Goal: Task Accomplishment & Management: Complete application form

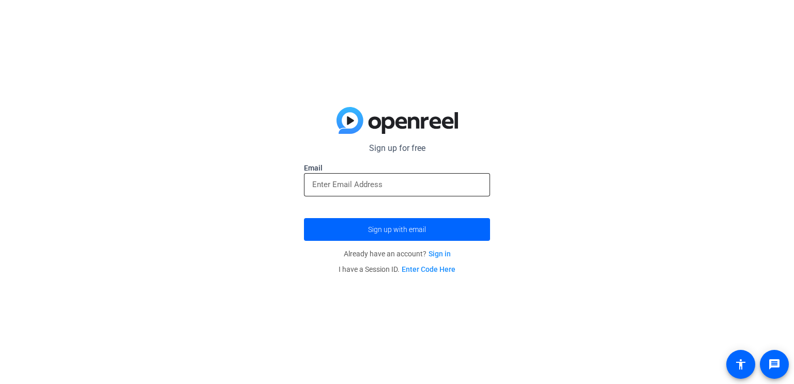
click at [389, 183] on input "email" at bounding box center [397, 184] width 170 height 12
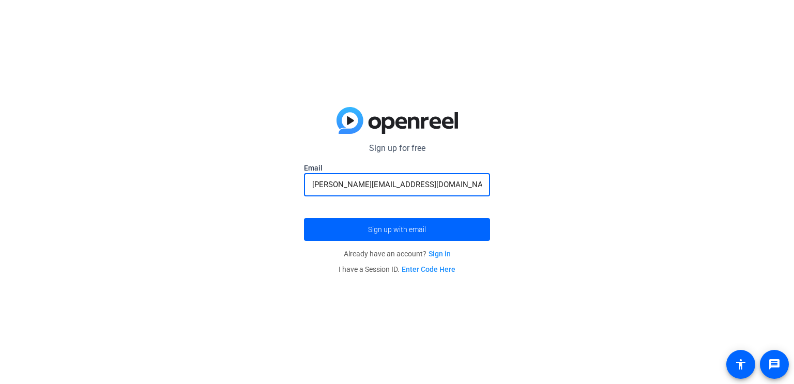
click at [396, 184] on input "mariah.kingcade@gmial.com" at bounding box center [397, 184] width 170 height 12
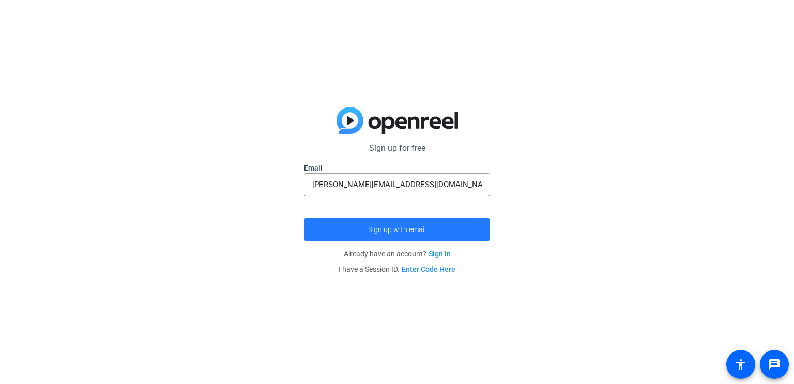
click at [371, 222] on span "submit" at bounding box center [397, 229] width 186 height 25
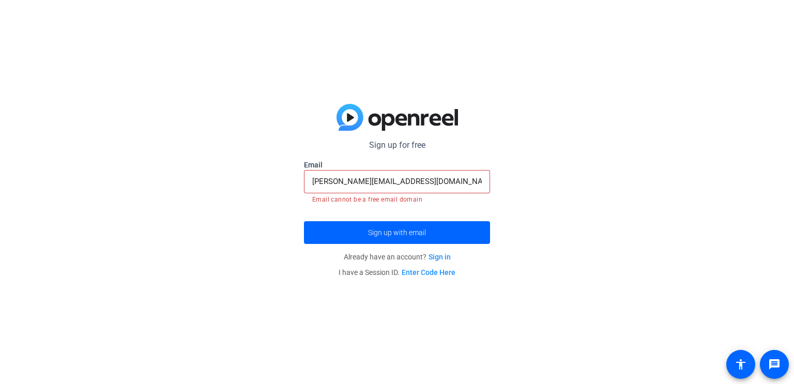
click at [389, 260] on span "Already have an account? Sign in" at bounding box center [397, 257] width 107 height 8
click at [406, 245] on openreel-guest-magiclink-form "Sign up for free mariah.kingcade@gmial.com Email mariah.kingcade@gmail.com Emai…" at bounding box center [397, 209] width 186 height 141
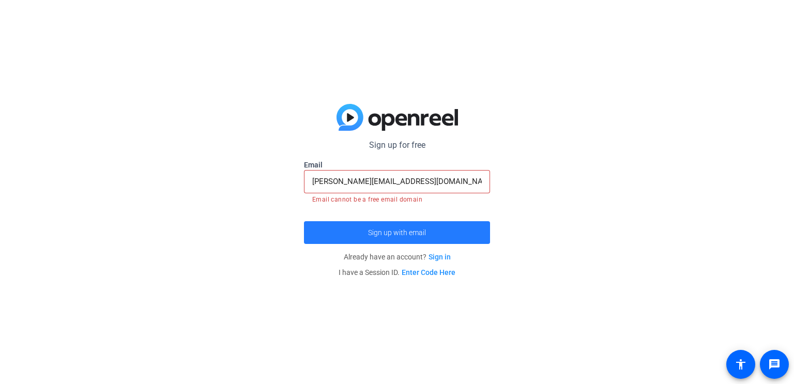
click at [414, 228] on span "submit" at bounding box center [397, 232] width 186 height 25
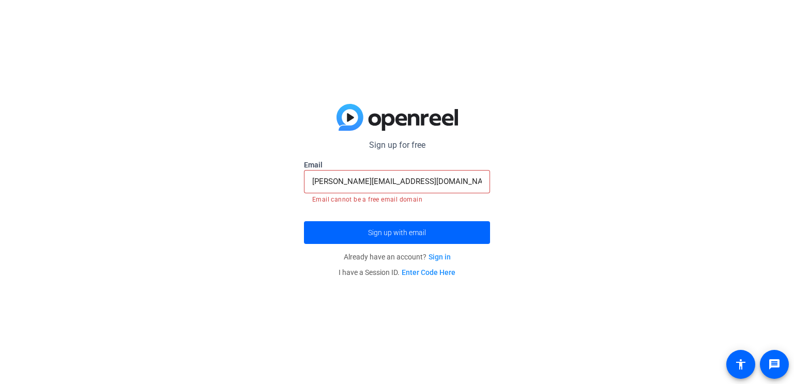
click at [372, 178] on input "mariah.kingcade@gmail.com" at bounding box center [397, 181] width 170 height 12
click at [431, 177] on input "mariah.kingcade@gmail.com" at bounding box center [397, 181] width 170 height 12
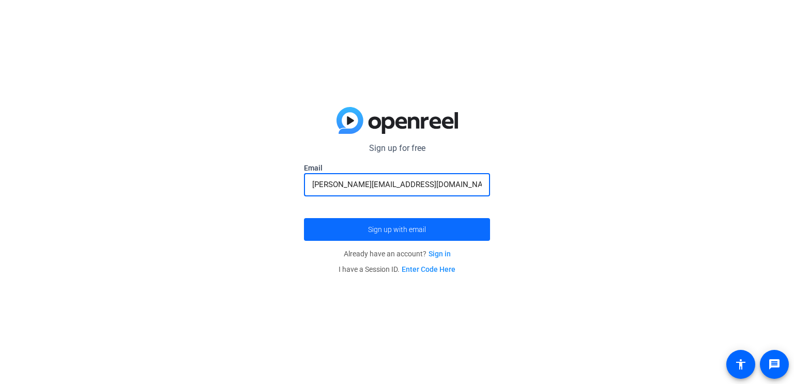
click at [401, 239] on span "submit" at bounding box center [397, 229] width 186 height 25
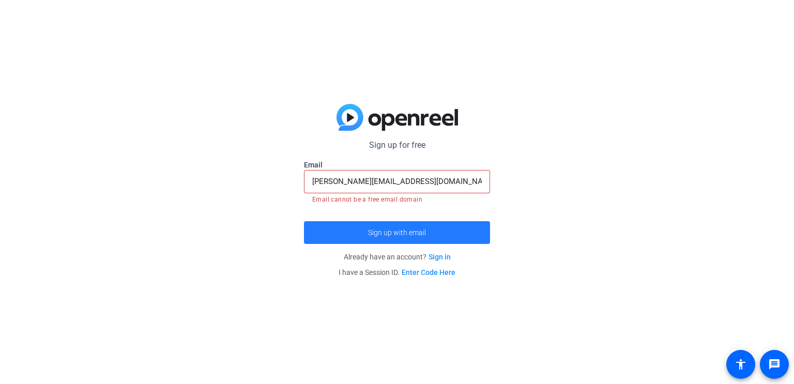
click at [439, 227] on span "submit" at bounding box center [397, 232] width 186 height 25
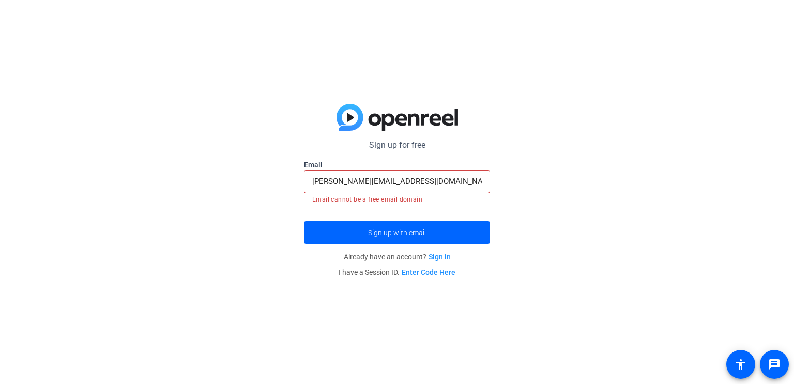
click at [436, 188] on div "mariah.kingcade@gmail.com" at bounding box center [397, 181] width 170 height 23
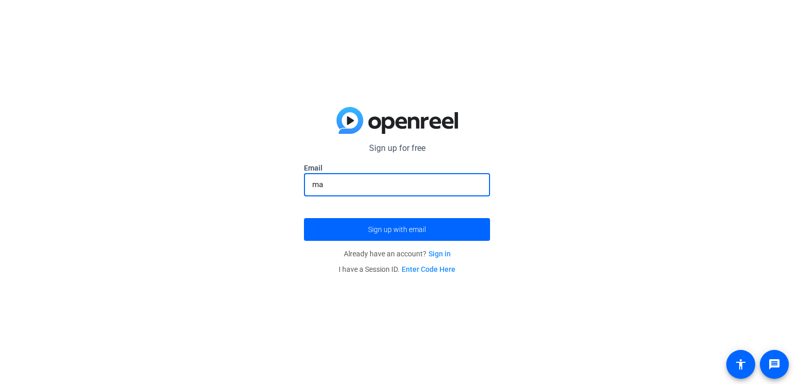
type input "m"
click at [725, 367] on div "Sign up for free mariah.kingcade@gmial.com Email Sign up with email Already hav…" at bounding box center [397, 192] width 794 height 384
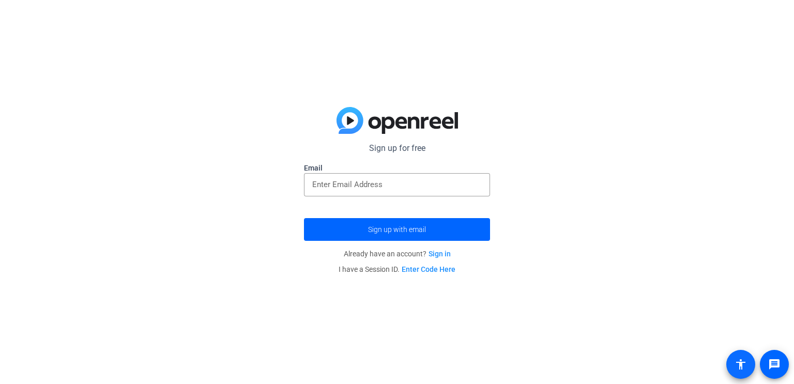
click at [730, 365] on span at bounding box center [741, 364] width 25 height 25
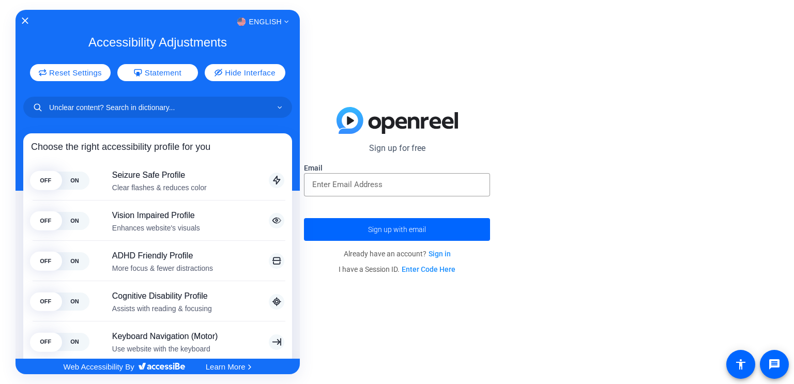
click at [1, 4] on div at bounding box center [397, 192] width 794 height 384
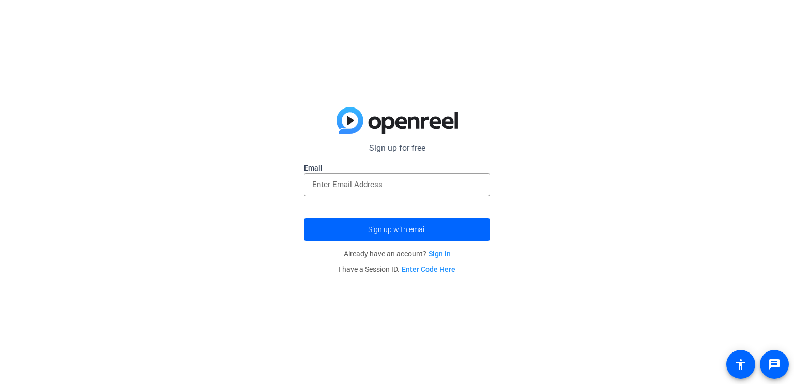
click at [404, 146] on p "Sign up for free" at bounding box center [397, 148] width 186 height 12
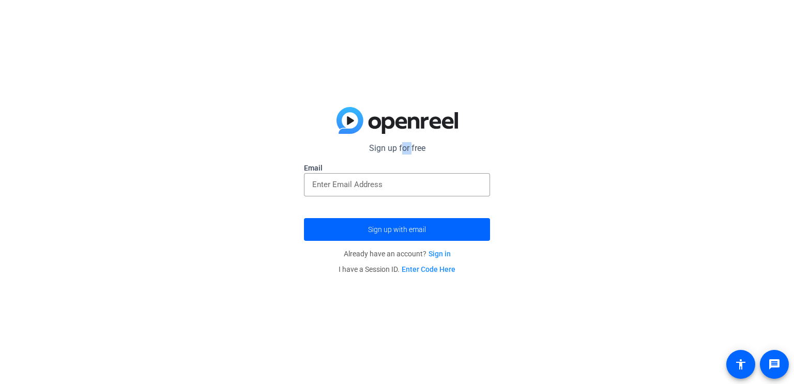
click at [404, 146] on p "Sign up for free" at bounding box center [397, 148] width 186 height 12
click at [436, 185] on input "email" at bounding box center [397, 184] width 170 height 12
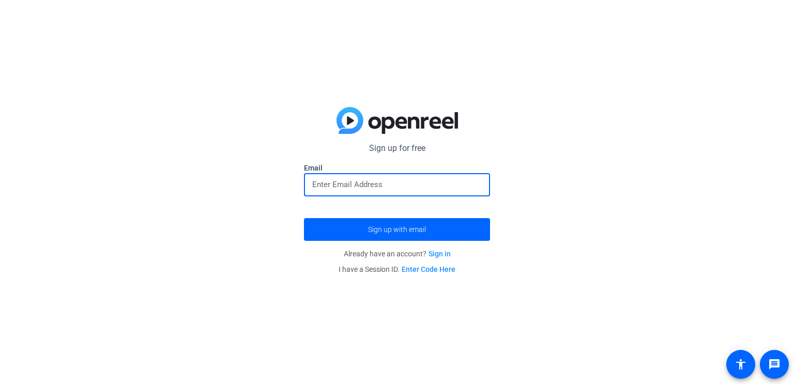
click at [418, 177] on div at bounding box center [397, 184] width 170 height 23
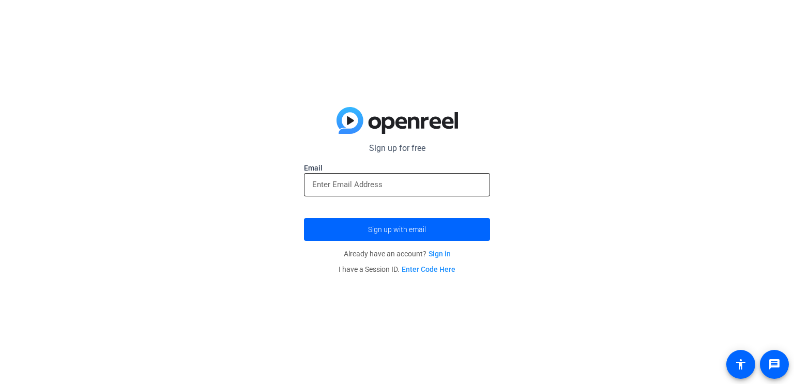
click at [353, 181] on input "email" at bounding box center [397, 184] width 170 height 12
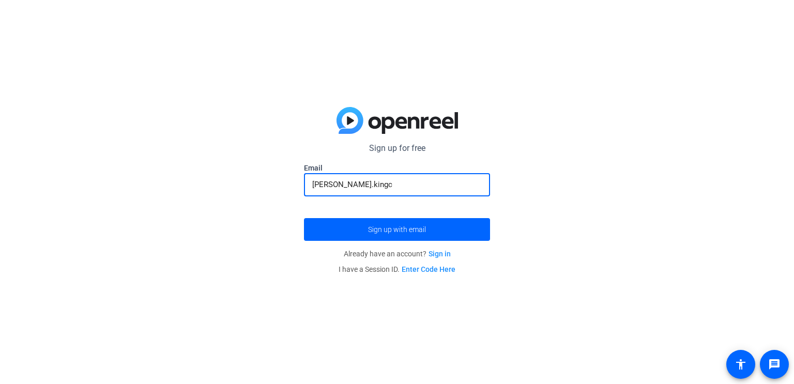
click at [426, 188] on input "mariah.kingc" at bounding box center [397, 184] width 170 height 12
click at [304, 218] on button "Sign up with email" at bounding box center [397, 229] width 186 height 23
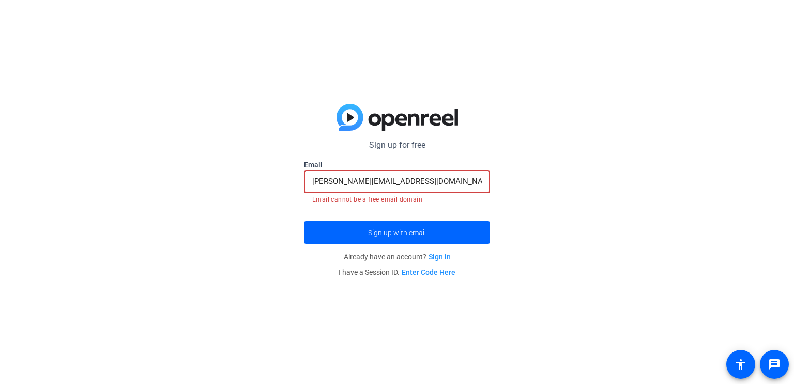
click at [400, 182] on input "mariah.kingcade@gmail.com" at bounding box center [397, 181] width 170 height 12
click at [450, 183] on input "mariah.kingcade@gmail.com" at bounding box center [397, 181] width 170 height 12
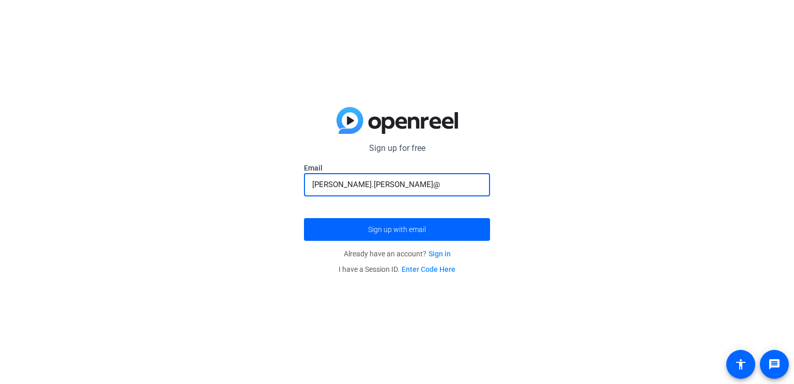
type input "mariah.kingcade@gmail.com"
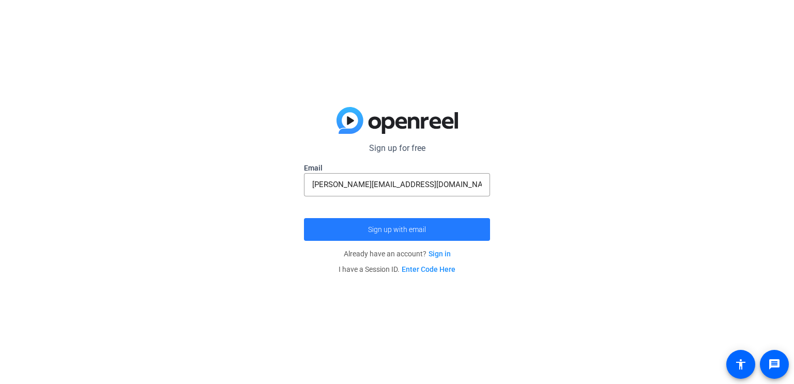
click at [448, 223] on span "submit" at bounding box center [397, 229] width 186 height 25
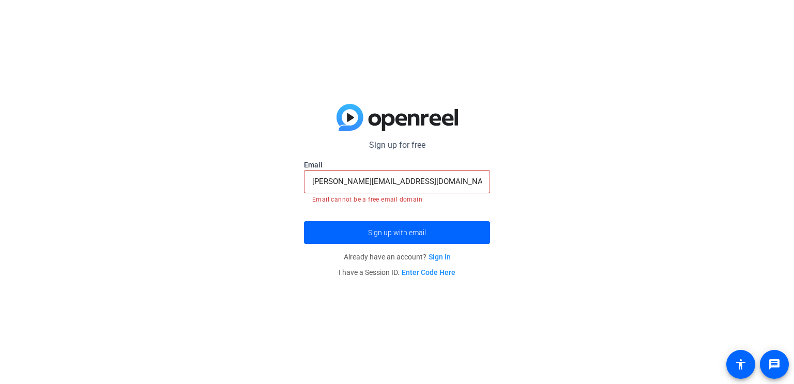
click at [437, 259] on link "Sign in" at bounding box center [440, 257] width 22 height 8
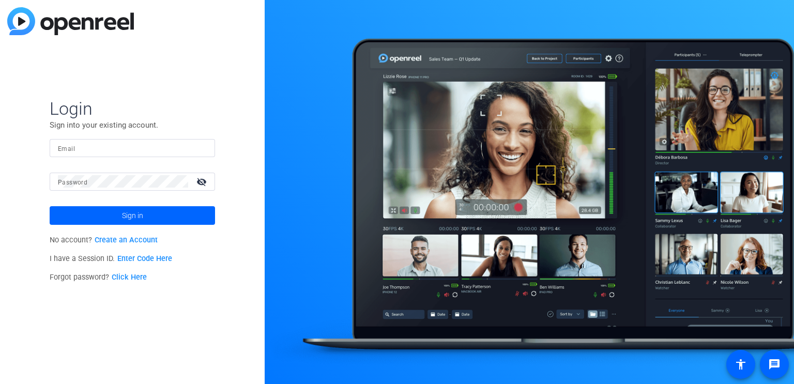
click at [130, 147] on input "Email" at bounding box center [132, 148] width 149 height 12
type input "mariah.kingcade@stu.hpisd.org"
click at [175, 188] on div at bounding box center [123, 182] width 130 height 18
click at [50, 206] on button "Sign in" at bounding box center [133, 215] width 166 height 19
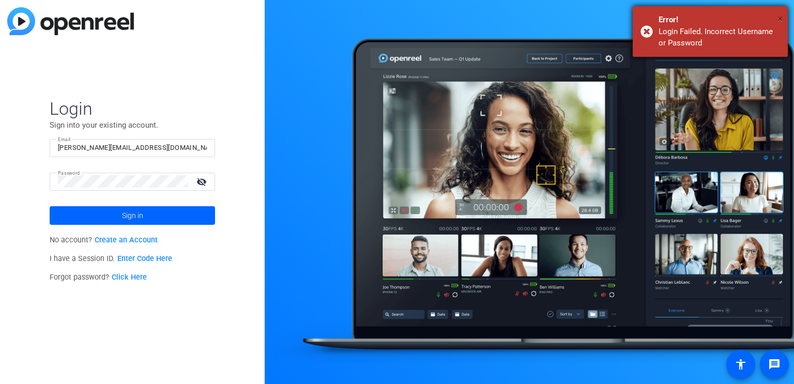
click at [779, 11] on button "×" at bounding box center [781, 19] width 6 height 16
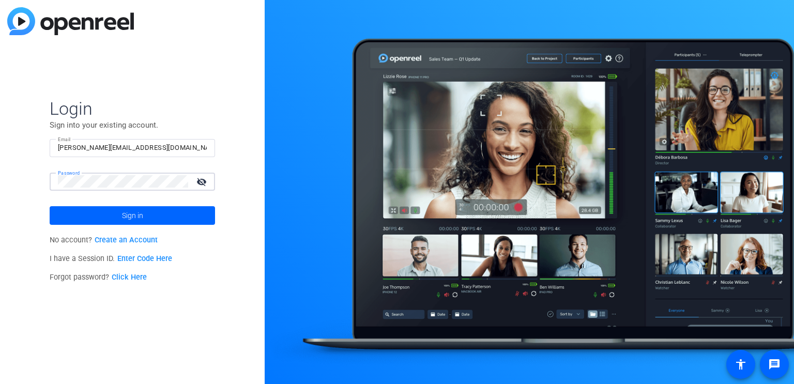
click at [167, 153] on input "mariah.kingcade@stu.hpisd.org" at bounding box center [132, 148] width 149 height 12
drag, startPoint x: 166, startPoint y: 152, endPoint x: 52, endPoint y: 149, distance: 114.3
click at [52, 149] on div "Email mariah.kingcade@stu.hpisd.org" at bounding box center [133, 148] width 166 height 18
click at [130, 149] on input "mariah.kingcade@stu.hpisd.org" at bounding box center [132, 148] width 149 height 12
click at [129, 236] on link "Create an Account" at bounding box center [126, 240] width 63 height 9
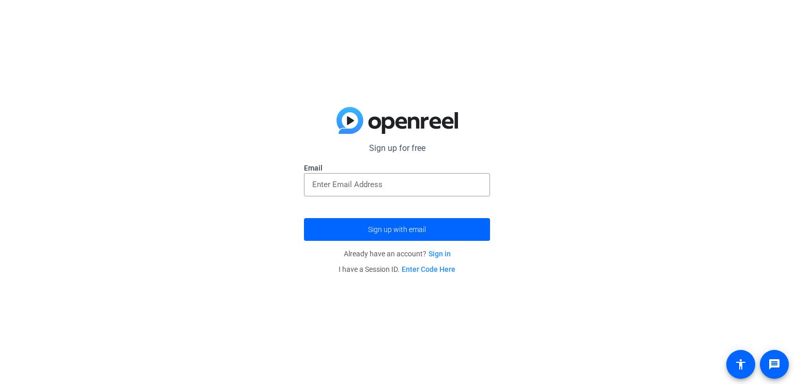
click at [407, 168] on label "Email" at bounding box center [397, 168] width 186 height 10
click at [401, 172] on label "Email" at bounding box center [397, 168] width 186 height 10
click at [405, 185] on input "email" at bounding box center [397, 184] width 170 height 12
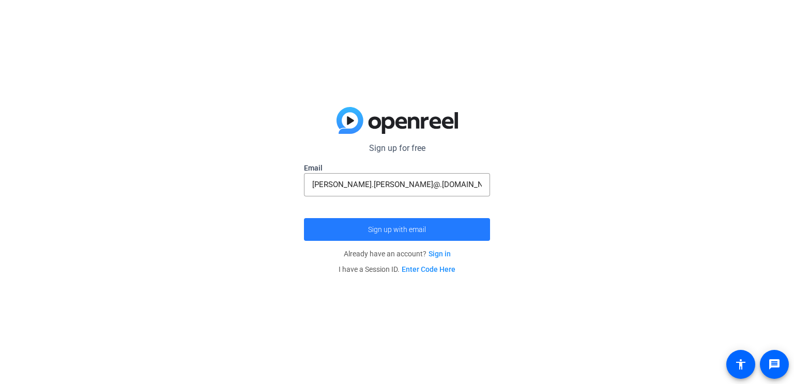
click at [402, 220] on span "submit" at bounding box center [397, 229] width 186 height 25
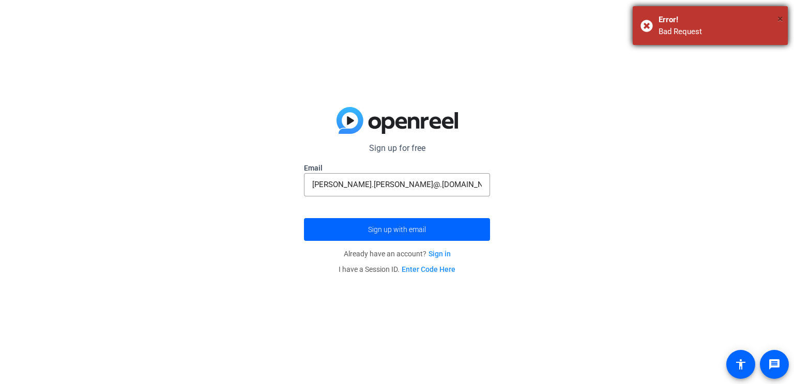
click at [779, 14] on span "×" at bounding box center [781, 18] width 6 height 12
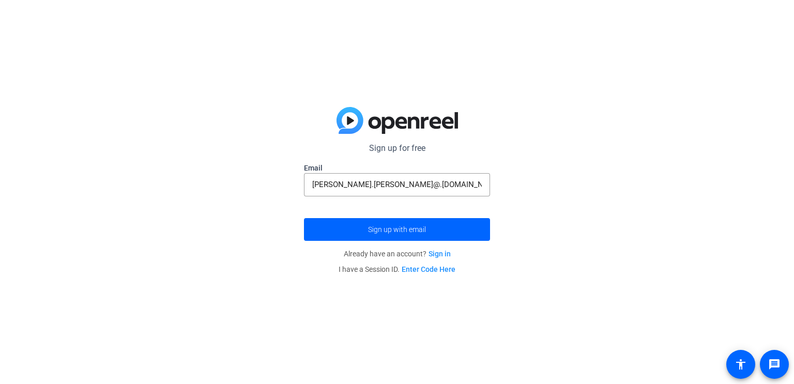
click at [459, 171] on label "Email" at bounding box center [397, 168] width 186 height 10
click at [458, 171] on label "Email" at bounding box center [397, 168] width 186 height 10
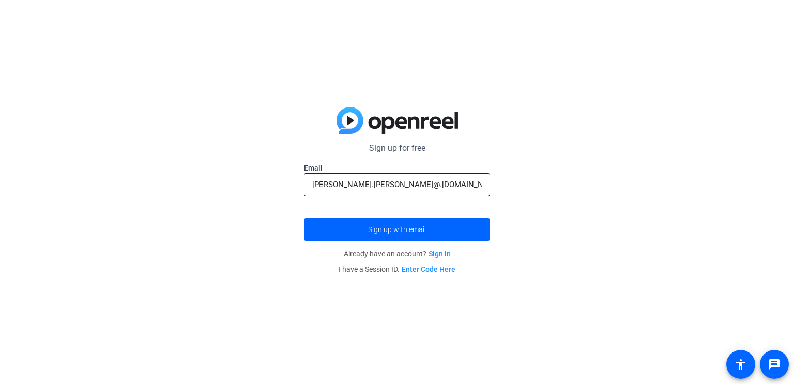
click at [419, 196] on div "mariah.kingcade@.stu.hpisd.org" at bounding box center [397, 184] width 170 height 23
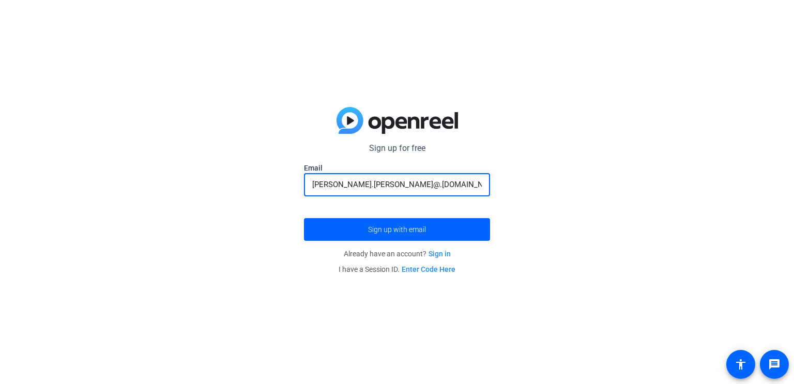
click at [427, 191] on div "mariah.kingcade@.stu.hpisd.org" at bounding box center [397, 184] width 170 height 23
click at [441, 181] on input "mariah.kingcade@.stu.hpisd.org" at bounding box center [397, 184] width 170 height 12
drag, startPoint x: 440, startPoint y: 182, endPoint x: 370, endPoint y: 189, distance: 70.8
click at [370, 189] on input "mariah.kingcade@.stu.hpisd.org" at bounding box center [397, 184] width 170 height 12
click at [373, 189] on input "mariah.kingcade@.stu.hpisd.org" at bounding box center [397, 184] width 170 height 12
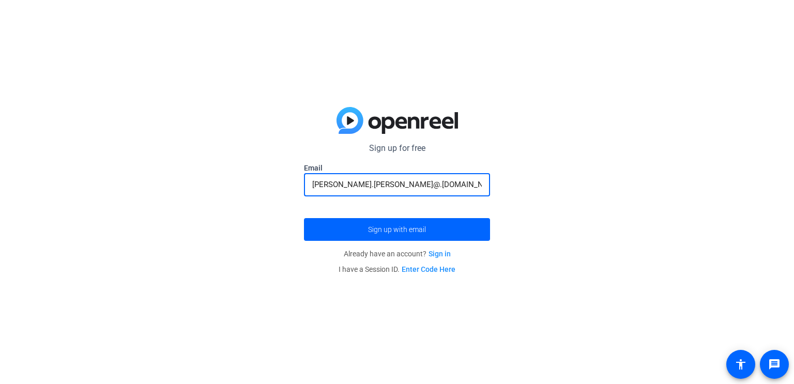
click at [379, 183] on input "mariah.kingcade@.stu.hpisd.org" at bounding box center [397, 184] width 170 height 12
type input "mariah.kingcade@stu.hpisd.org"
click at [367, 222] on span "submit" at bounding box center [397, 229] width 186 height 25
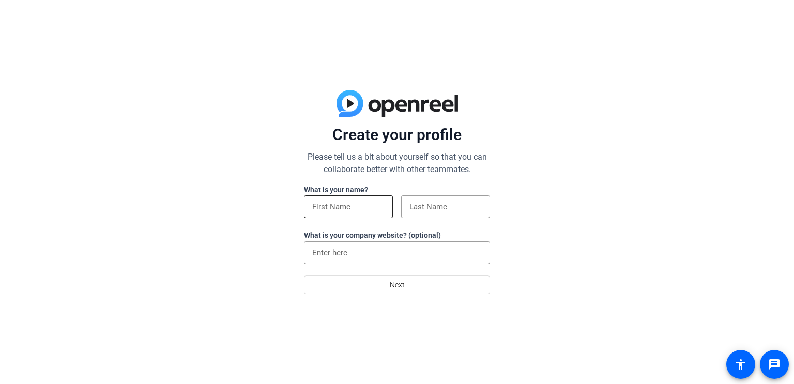
click at [373, 213] on div at bounding box center [348, 207] width 72 height 23
type input "[PERSON_NAME]"
click at [440, 198] on div at bounding box center [446, 207] width 72 height 23
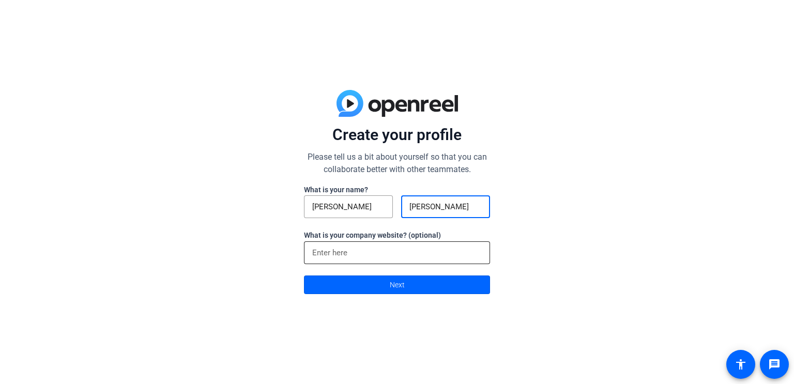
type input "[PERSON_NAME]"
click at [381, 260] on div at bounding box center [397, 253] width 170 height 23
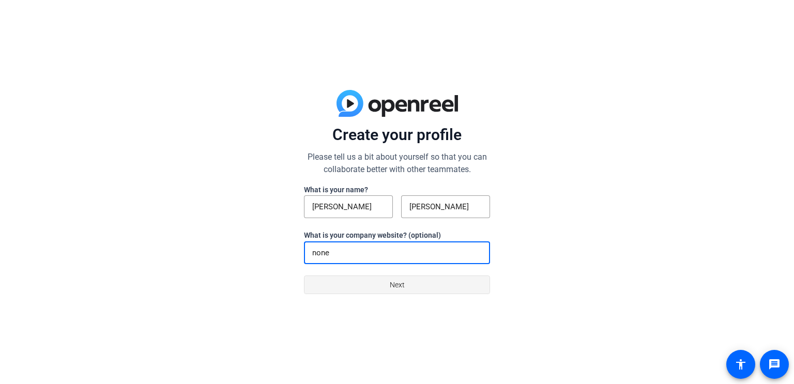
click at [392, 279] on span "Next" at bounding box center [397, 285] width 15 height 20
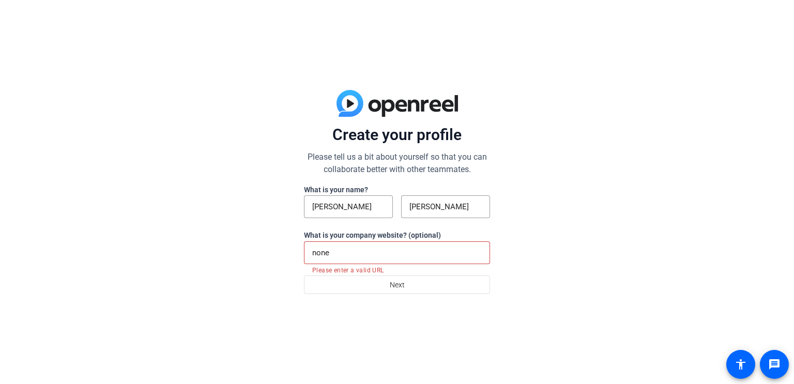
click at [383, 261] on div "none" at bounding box center [397, 253] width 170 height 23
type input "n"
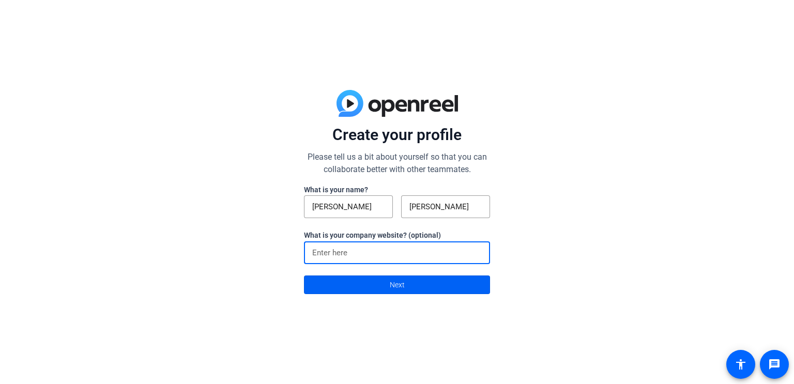
click at [364, 285] on span at bounding box center [397, 285] width 185 height 25
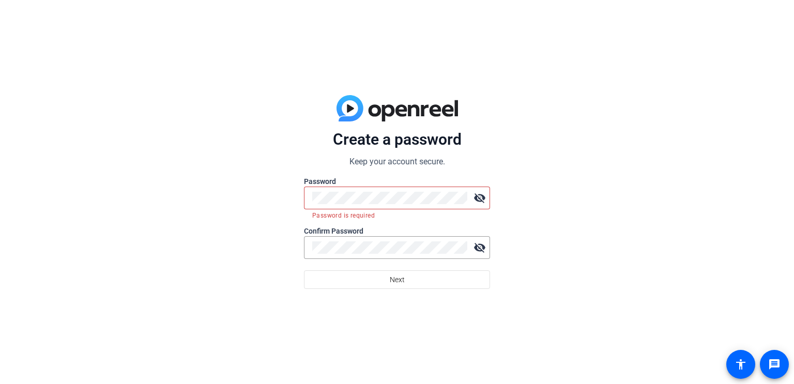
click at [484, 192] on mat-icon "visibility_off" at bounding box center [480, 198] width 21 height 21
click at [351, 240] on div at bounding box center [389, 247] width 155 height 23
click at [484, 248] on mat-icon "visibility_off" at bounding box center [480, 247] width 21 height 21
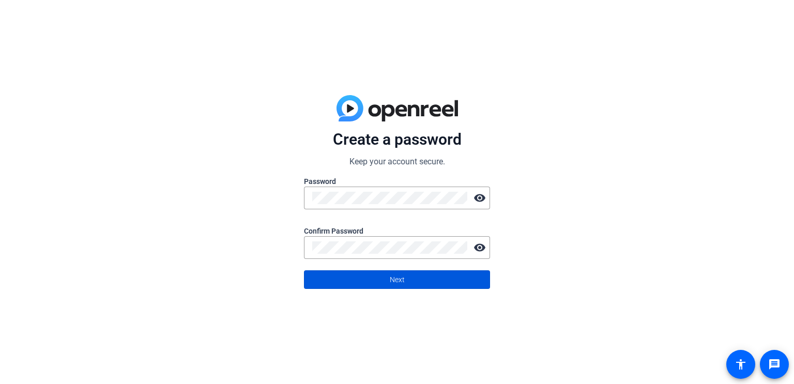
click at [460, 275] on span at bounding box center [397, 279] width 185 height 25
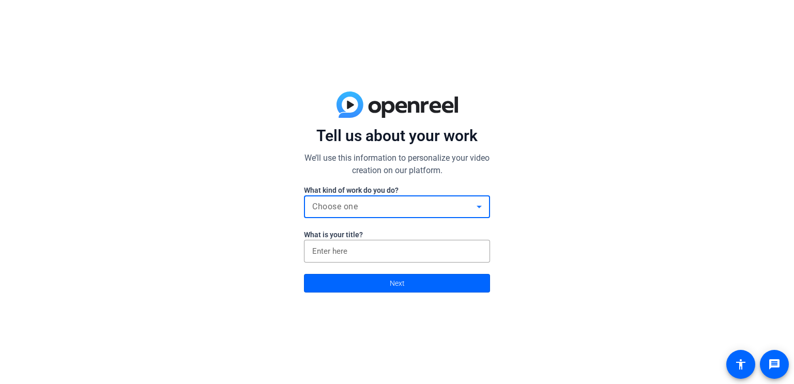
click at [463, 212] on div "Choose one" at bounding box center [394, 207] width 164 height 12
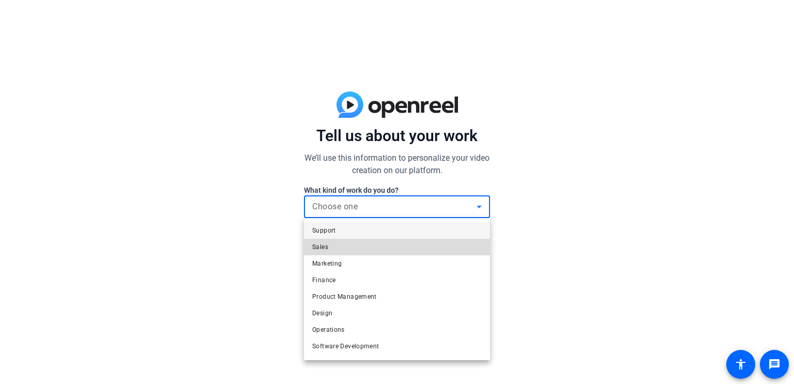
click at [429, 252] on mat-option "Sales" at bounding box center [397, 247] width 186 height 17
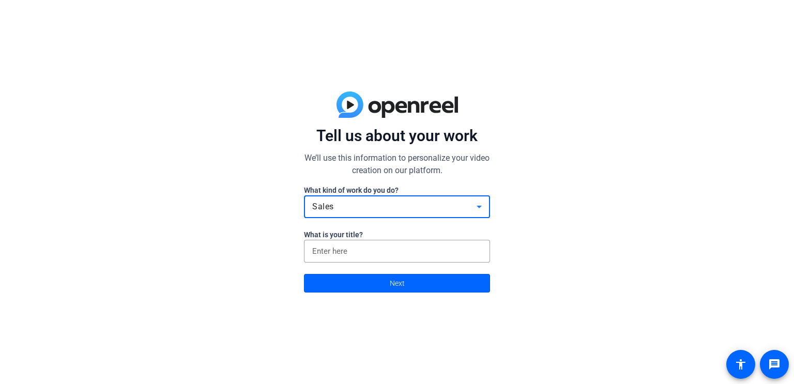
click at [470, 210] on div "Sales" at bounding box center [394, 207] width 164 height 12
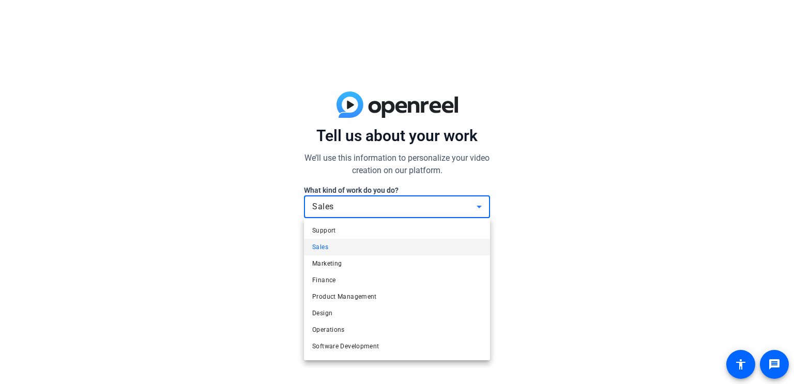
click at [470, 209] on div at bounding box center [397, 192] width 794 height 384
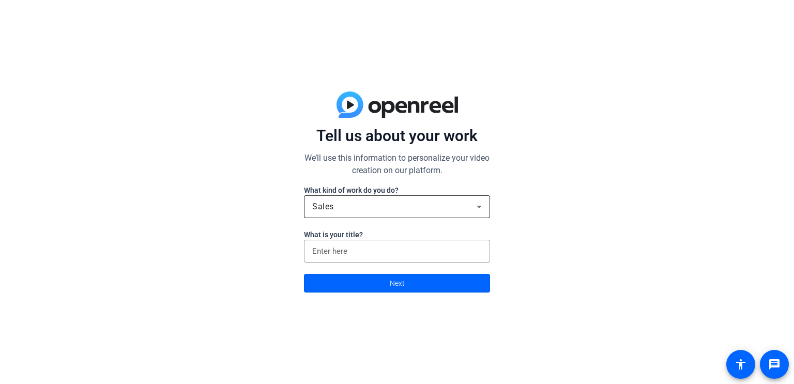
click at [459, 207] on div "Sales" at bounding box center [394, 207] width 164 height 12
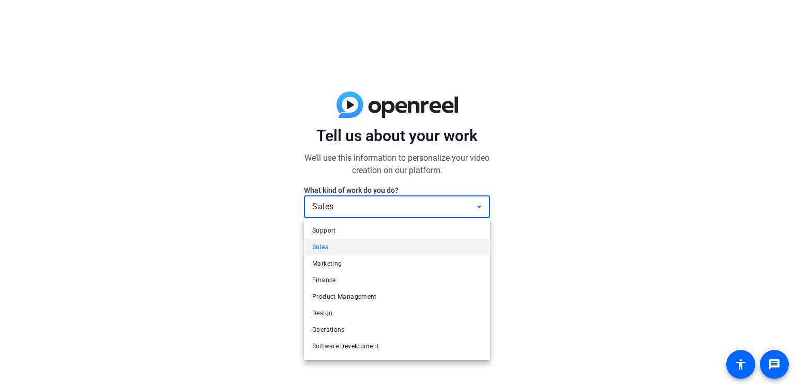
click at [473, 212] on div at bounding box center [397, 192] width 794 height 384
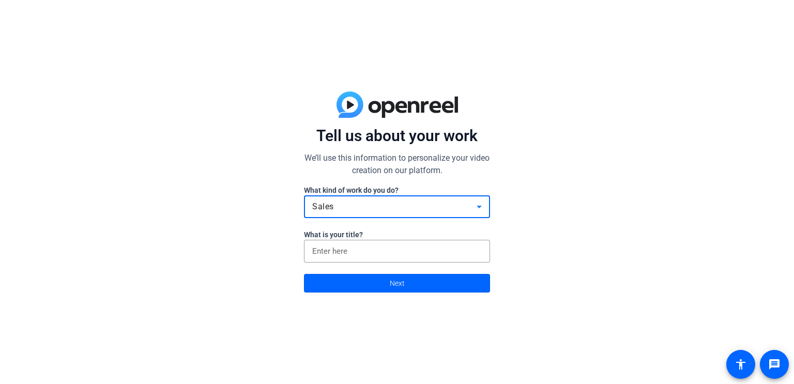
click at [475, 209] on icon at bounding box center [479, 207] width 12 height 12
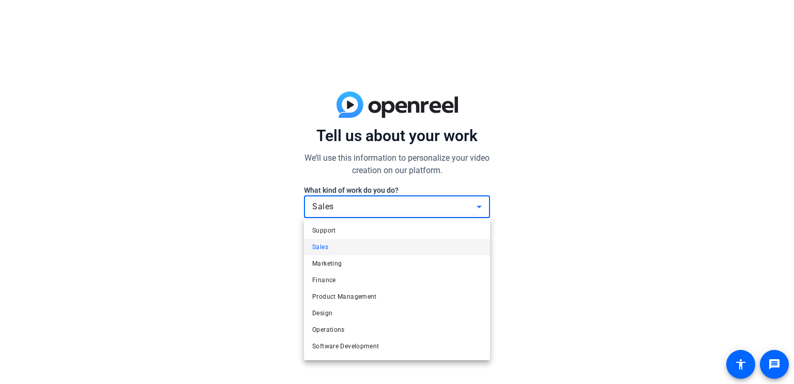
click at [464, 208] on div at bounding box center [397, 192] width 794 height 384
click at [464, 208] on div "Sales" at bounding box center [394, 207] width 164 height 12
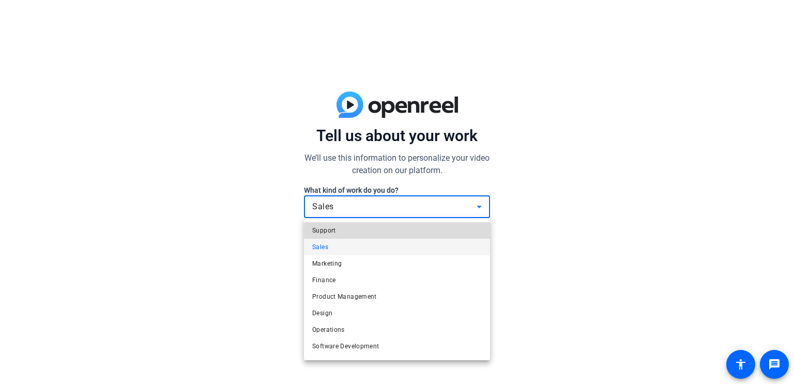
click at [471, 230] on mat-option "Support" at bounding box center [397, 230] width 186 height 17
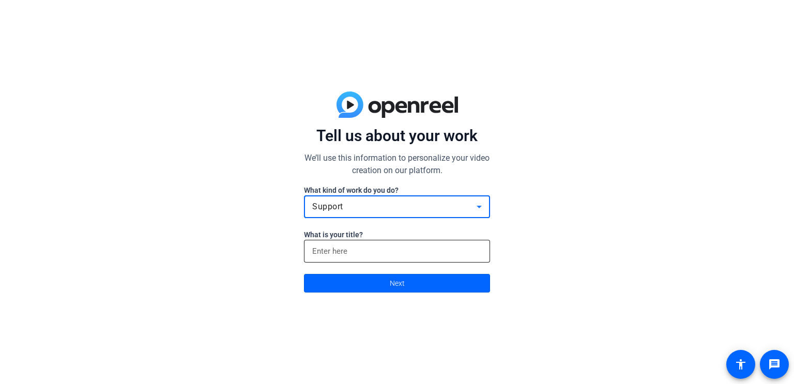
click at [467, 244] on div at bounding box center [397, 251] width 170 height 23
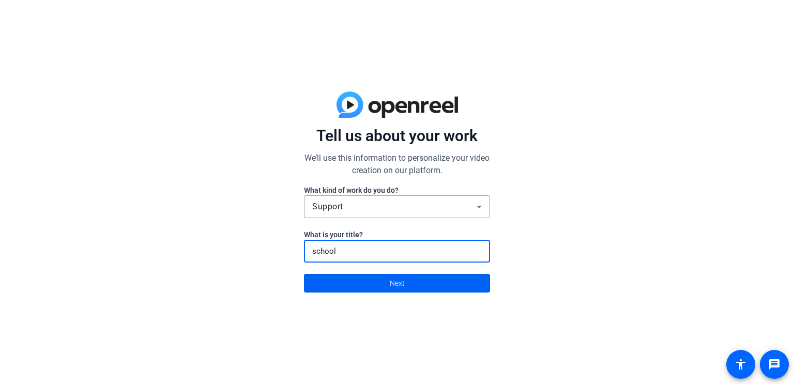
type input "school"
click at [423, 281] on span at bounding box center [397, 283] width 185 height 25
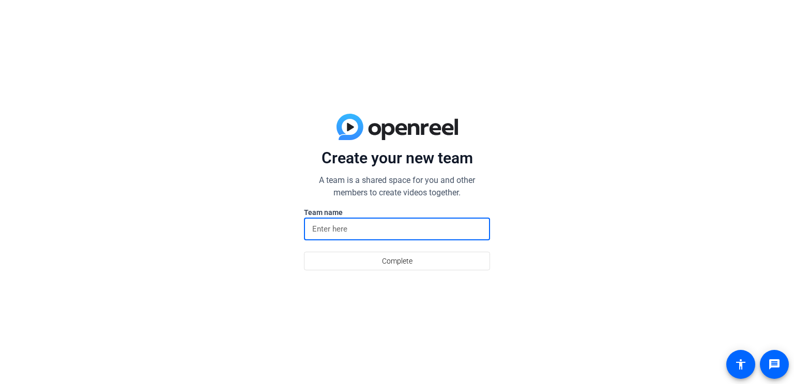
click at [447, 231] on input at bounding box center [397, 229] width 170 height 12
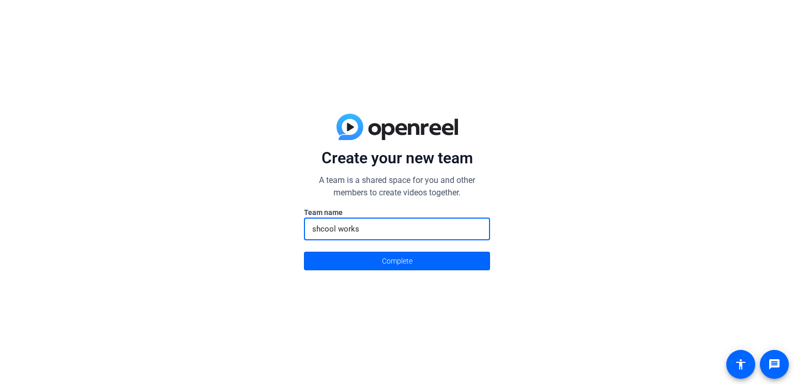
click at [327, 233] on input "shcool works" at bounding box center [397, 229] width 170 height 12
type input "school works"
click at [324, 254] on span at bounding box center [397, 261] width 185 height 25
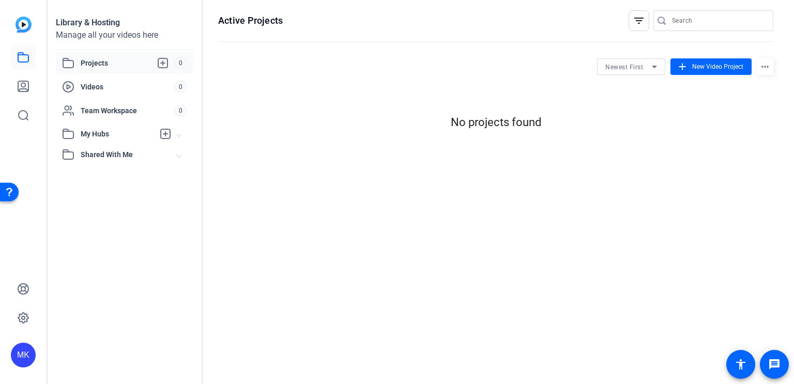
click at [377, 49] on openreel-divider-bar at bounding box center [495, 42] width 555 height 22
click at [89, 113] on span "Team Workspace" at bounding box center [128, 111] width 94 height 10
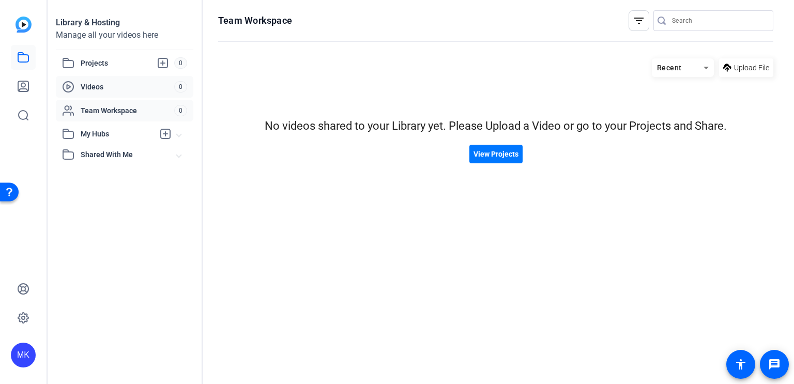
click at [126, 88] on span "Videos" at bounding box center [128, 87] width 94 height 10
click at [755, 72] on span "Upload File" at bounding box center [751, 68] width 35 height 11
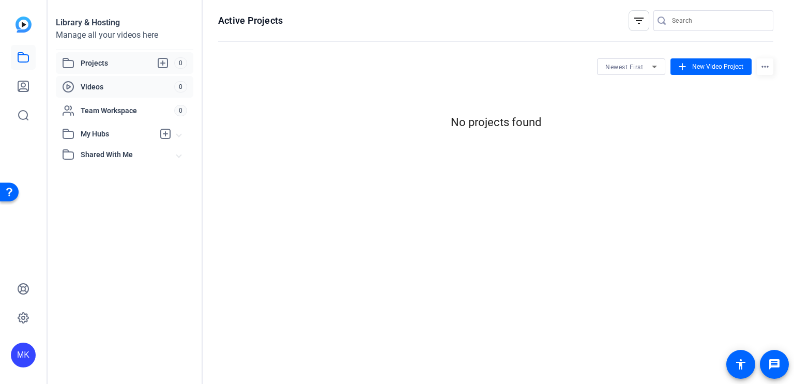
click at [92, 84] on span "Videos" at bounding box center [128, 87] width 94 height 10
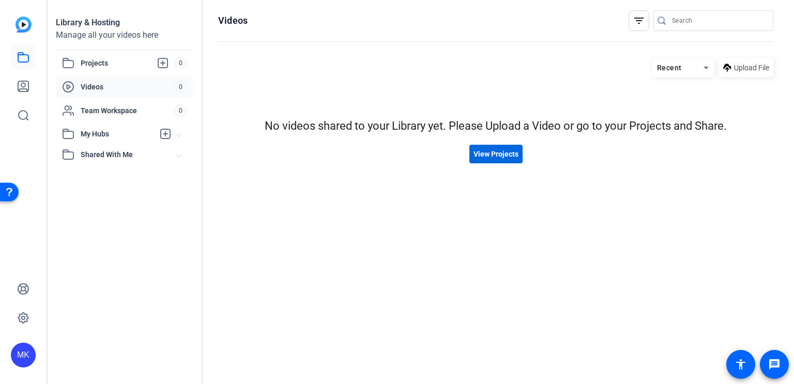
click at [477, 157] on span "View Projects" at bounding box center [496, 154] width 45 height 11
